Goal: Find specific page/section: Find specific page/section

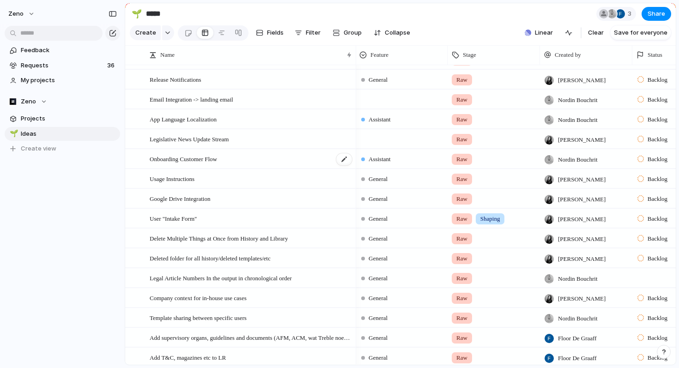
click at [216, 158] on span "Onboarding Customer Flow" at bounding box center [183, 158] width 67 height 11
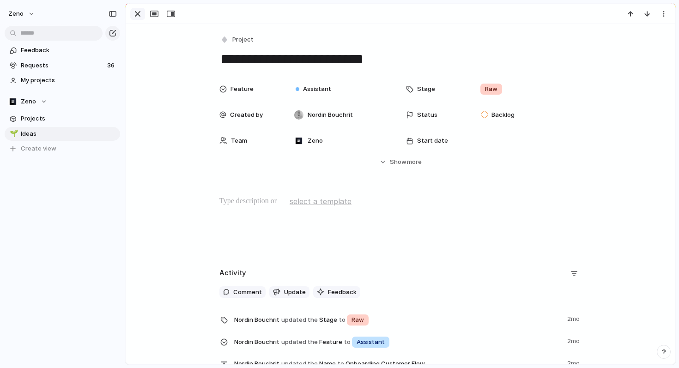
click at [140, 16] on div "button" at bounding box center [137, 13] width 11 height 11
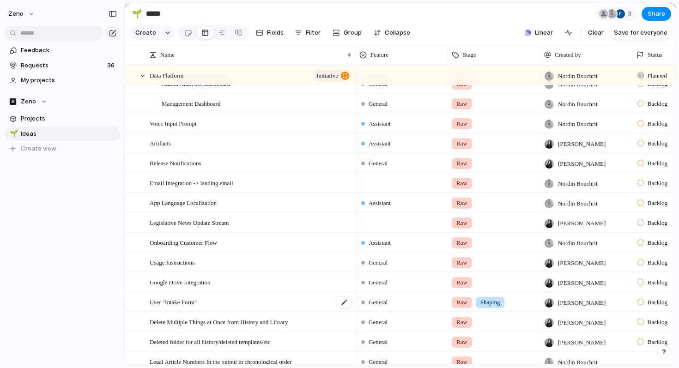
scroll to position [0, 3]
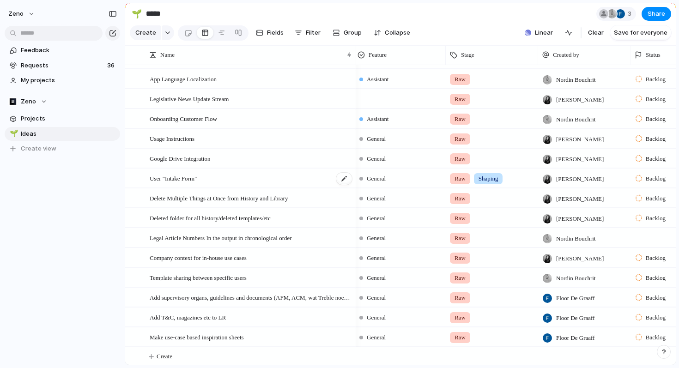
click at [197, 176] on span "User "Intake Form"" at bounding box center [173, 178] width 47 height 11
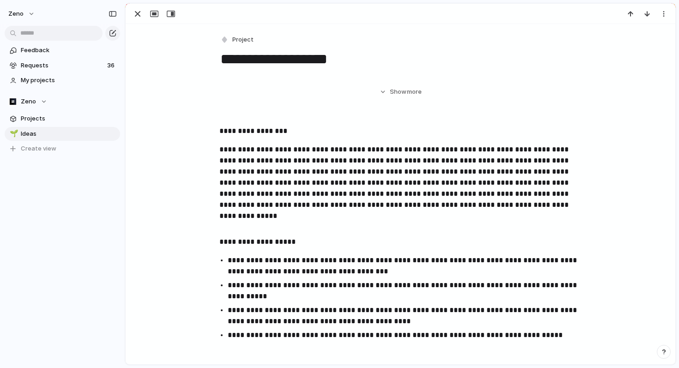
click at [203, 113] on div "Hide Show more" at bounding box center [401, 96] width 528 height 33
